Goal: Task Accomplishment & Management: Complete application form

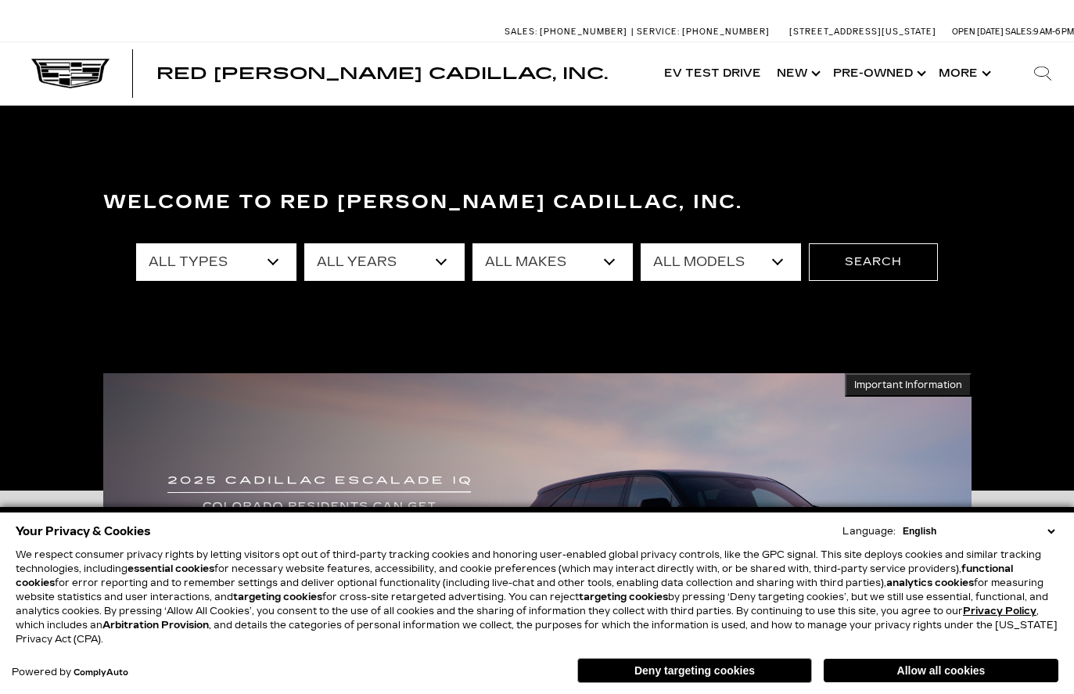
click at [818, 148] on section "Welcome to Red [PERSON_NAME] Cadillac, Inc. All Types New Used Certified Used D…" at bounding box center [537, 298] width 1074 height 385
click at [1003, 667] on button "Allow all cookies" at bounding box center [941, 670] width 235 height 23
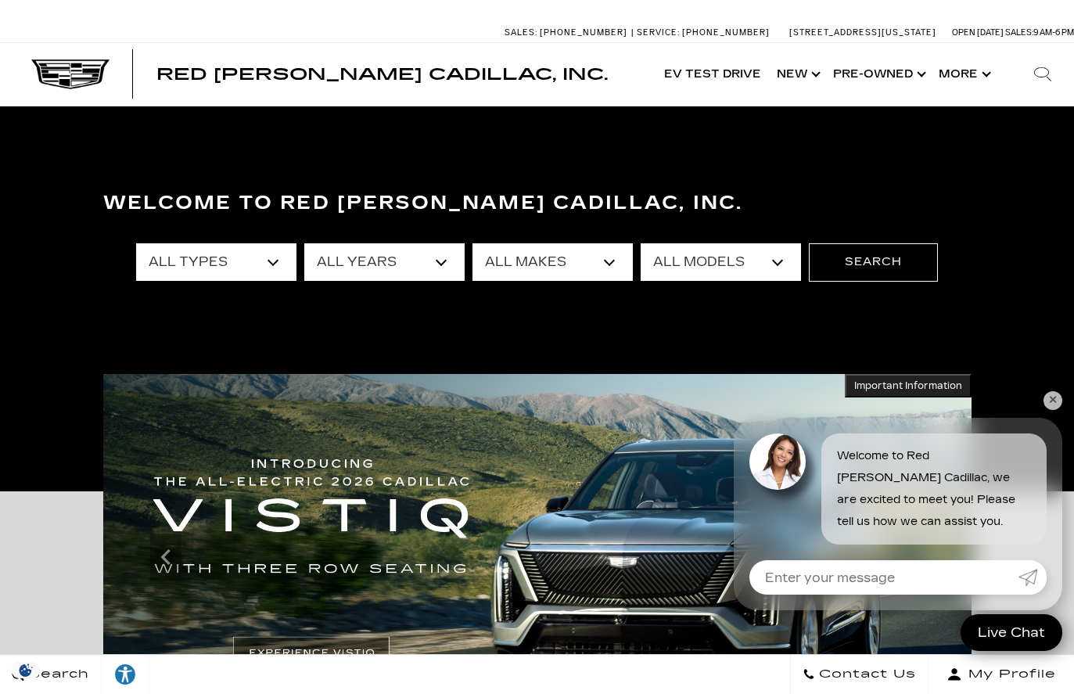
click at [1051, 403] on link "✕" at bounding box center [1052, 400] width 19 height 19
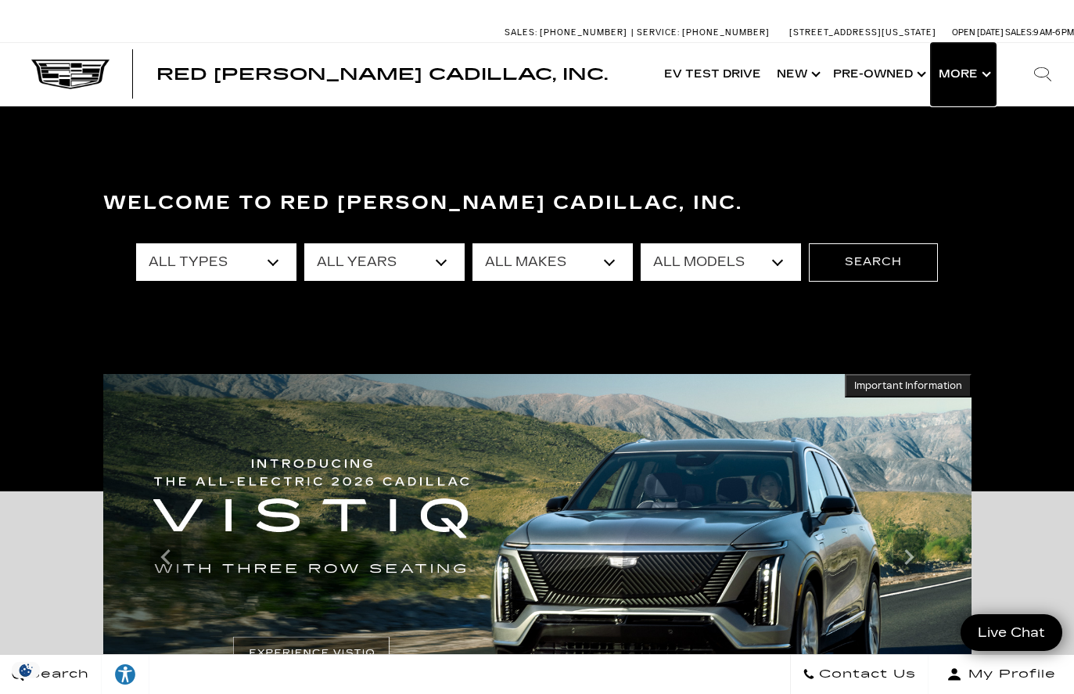
click at [982, 76] on button "Show More" at bounding box center [963, 74] width 65 height 63
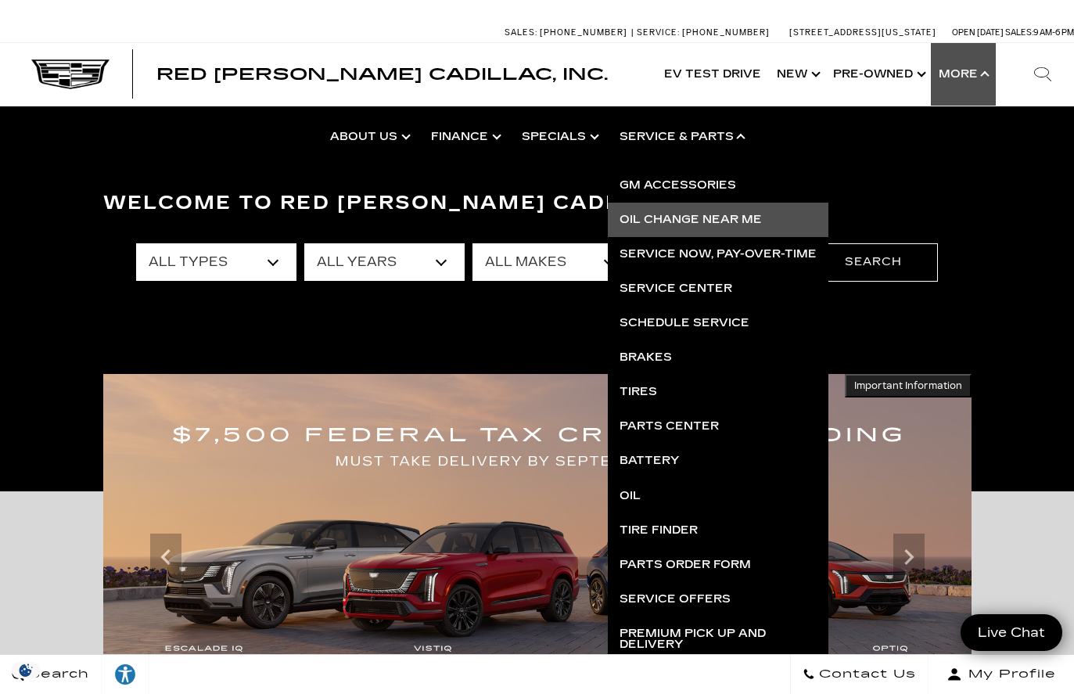
click at [716, 214] on link "Oil Change near Me" at bounding box center [718, 220] width 221 height 34
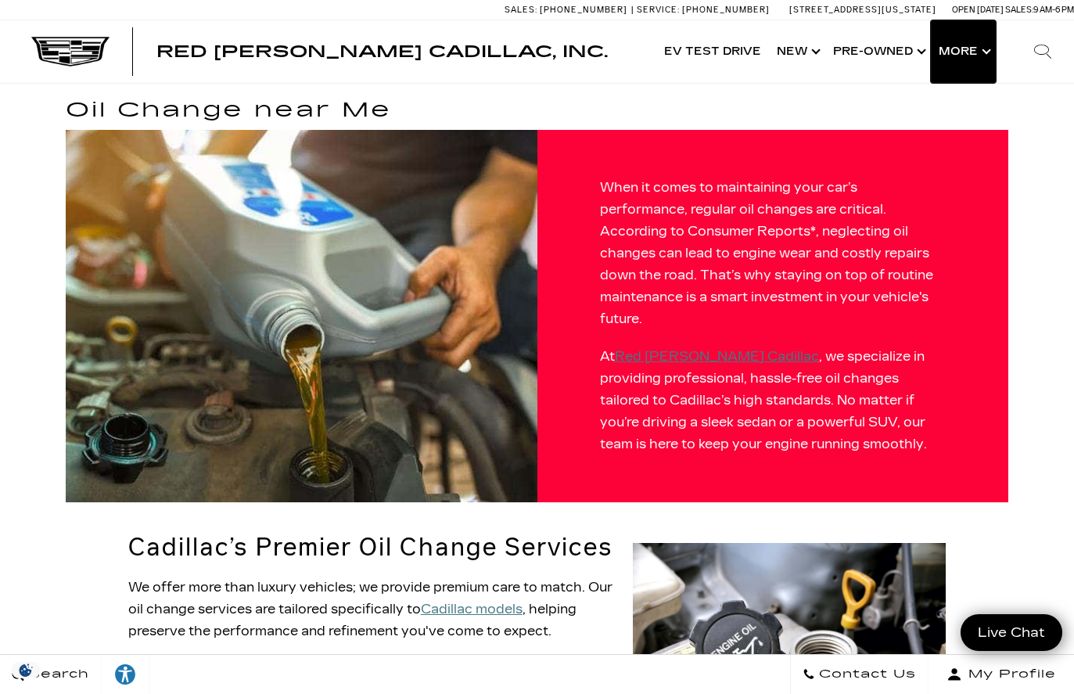
click at [986, 48] on button "Show More" at bounding box center [963, 51] width 65 height 63
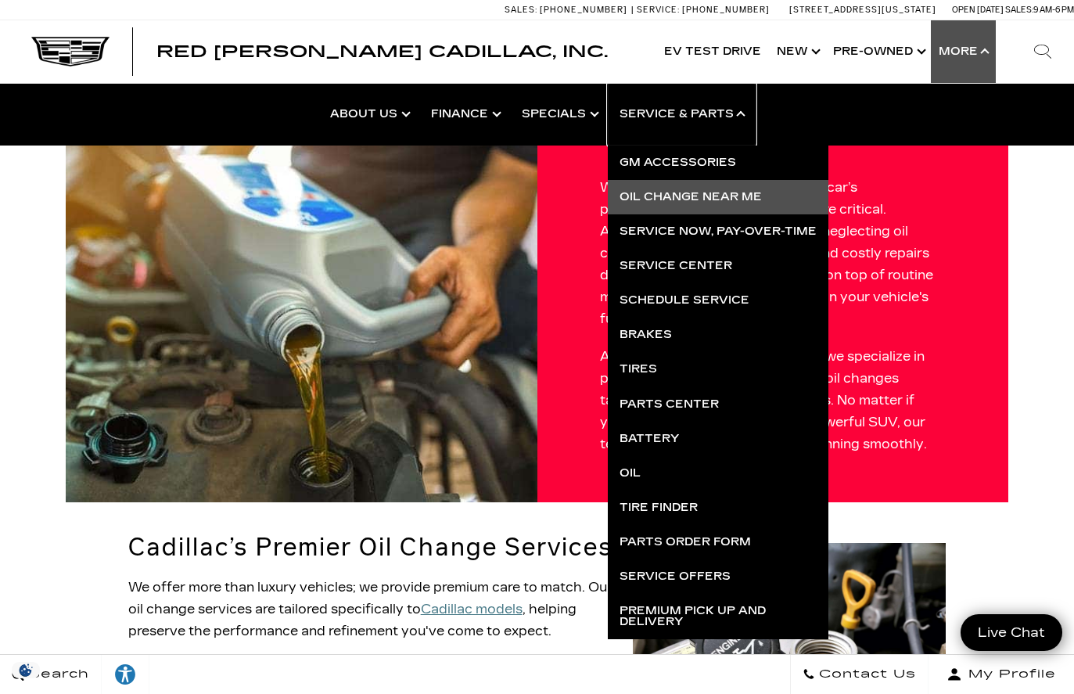
click at [745, 112] on link "Show Service & Parts" at bounding box center [682, 114] width 148 height 63
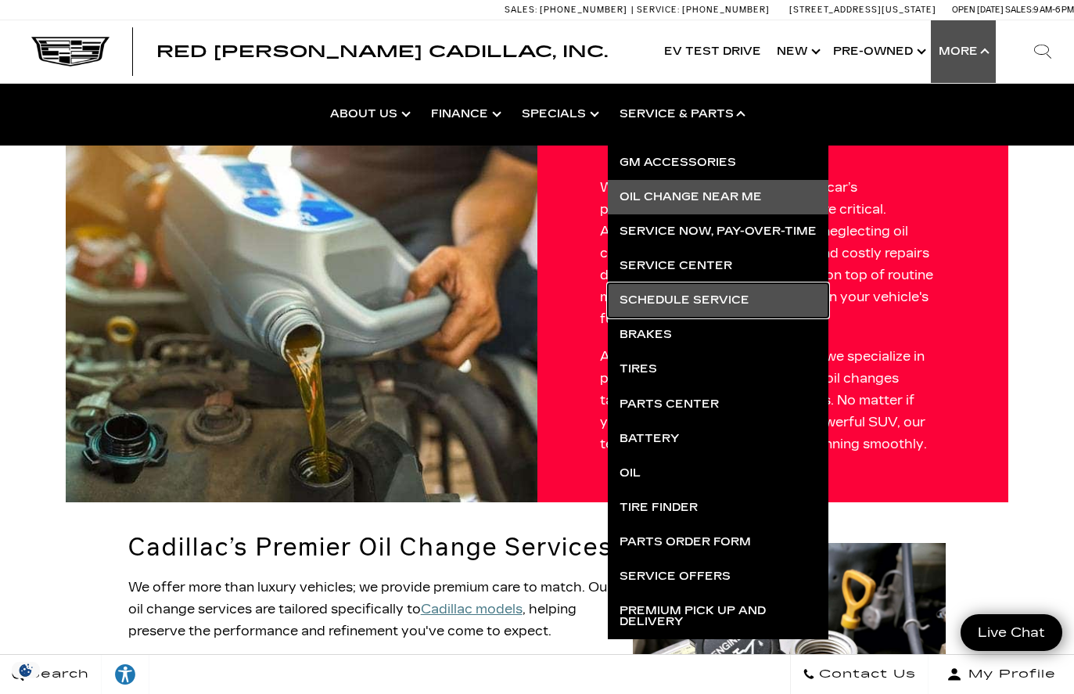
click at [706, 300] on link "Schedule Service" at bounding box center [718, 300] width 221 height 34
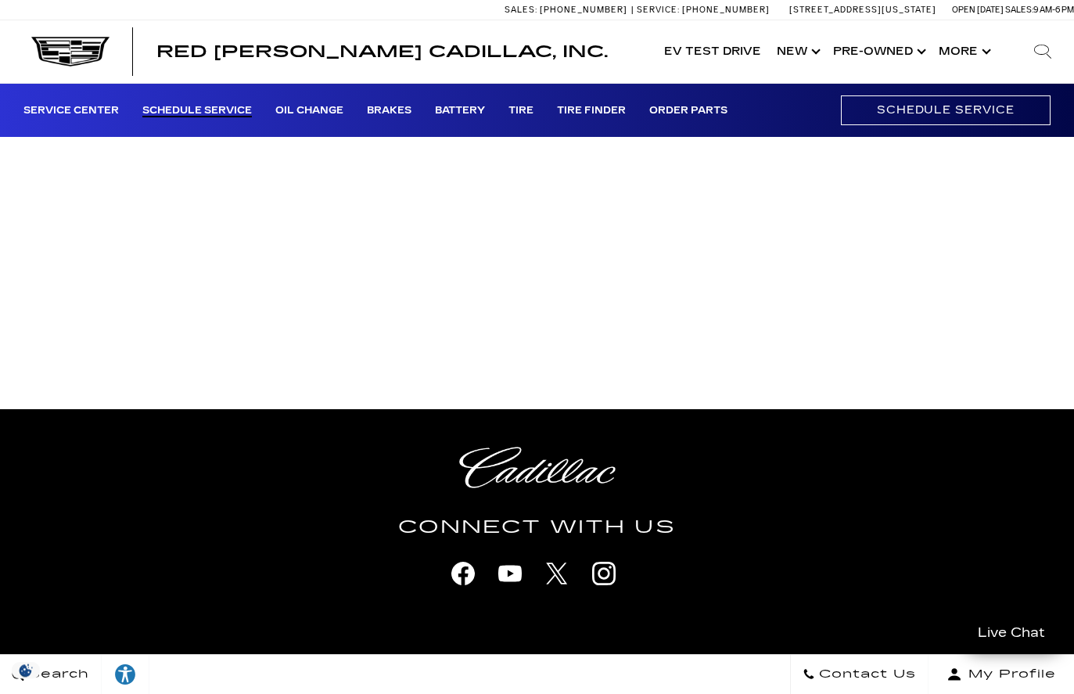
scroll to position [375, 0]
